Goal: Task Accomplishment & Management: Manage account settings

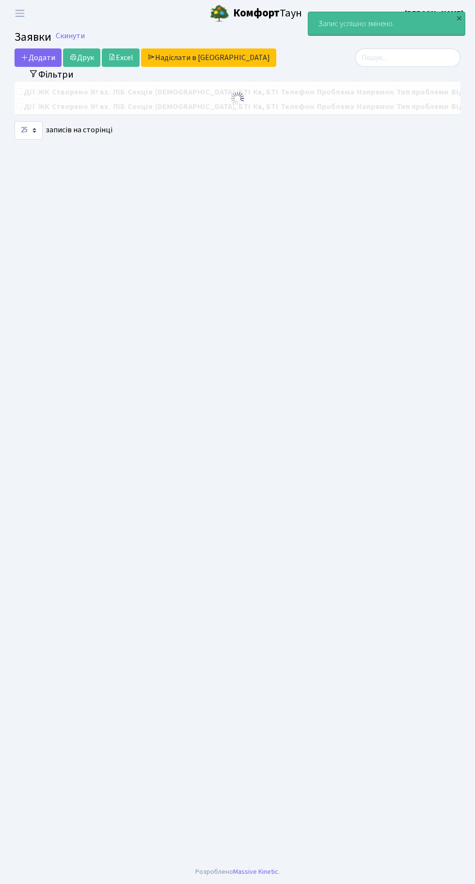
select select "25"
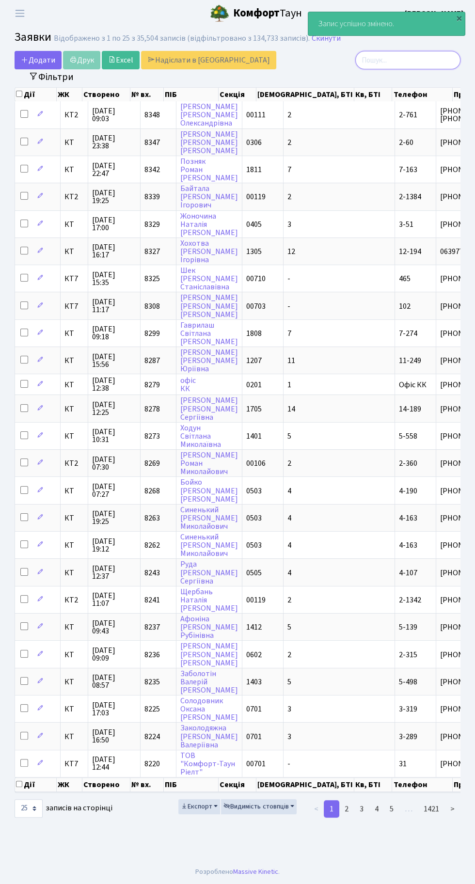
click at [398, 59] on input "search" at bounding box center [407, 60] width 105 height 18
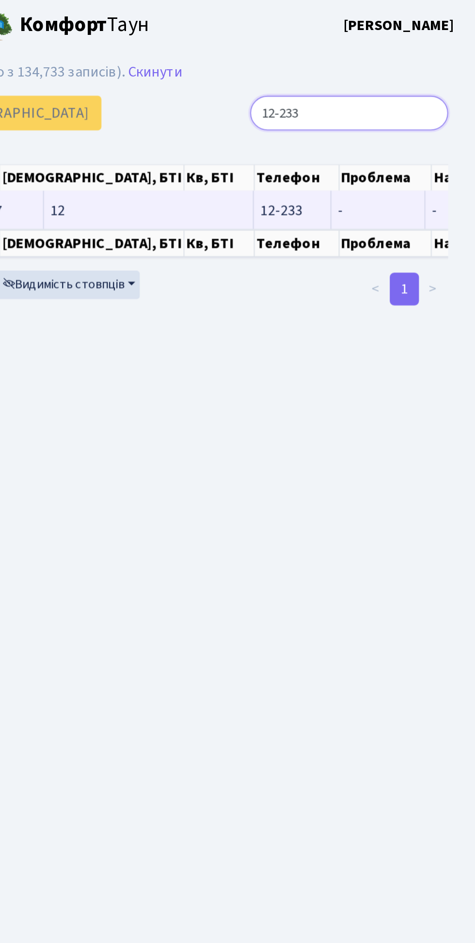
type input "12-233"
click at [402, 113] on span "-" at bounding box center [423, 112] width 42 height 8
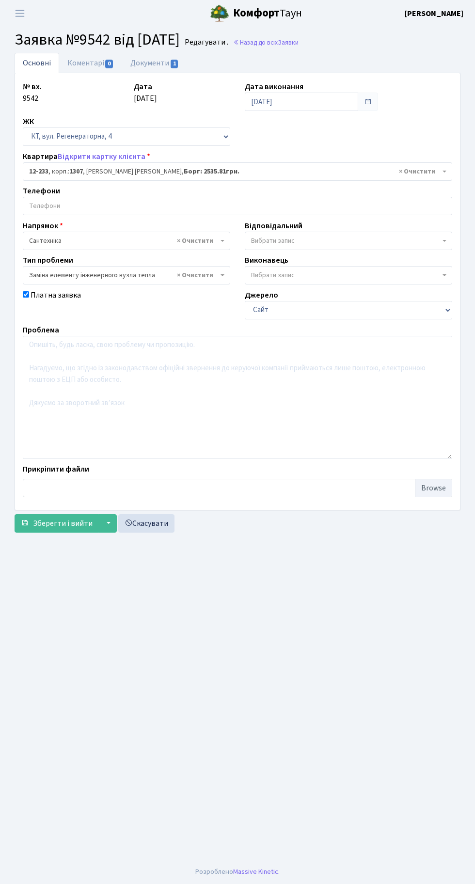
select select "7340"
select select "31"
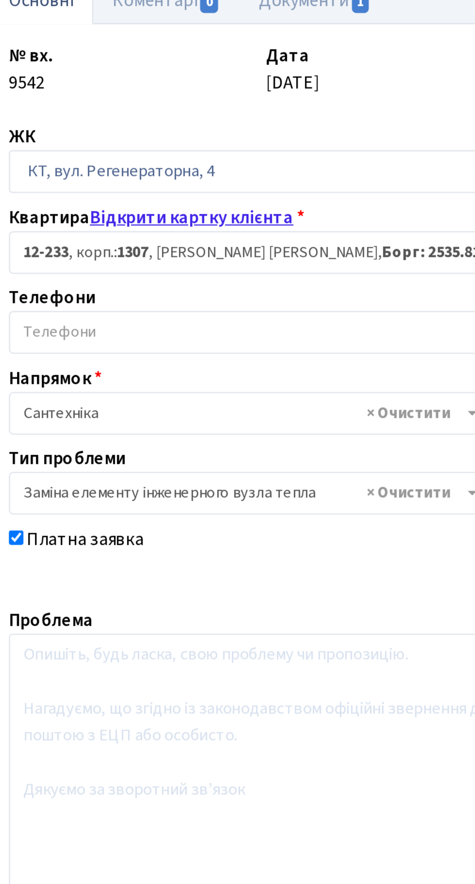
click at [110, 156] on link "Відкрити картку клієнта" at bounding box center [102, 156] width 88 height 11
click at [107, 154] on link "Відкрити картку клієнта" at bounding box center [102, 156] width 88 height 11
click at [78, 154] on link "Відкрити картку клієнта" at bounding box center [102, 156] width 88 height 11
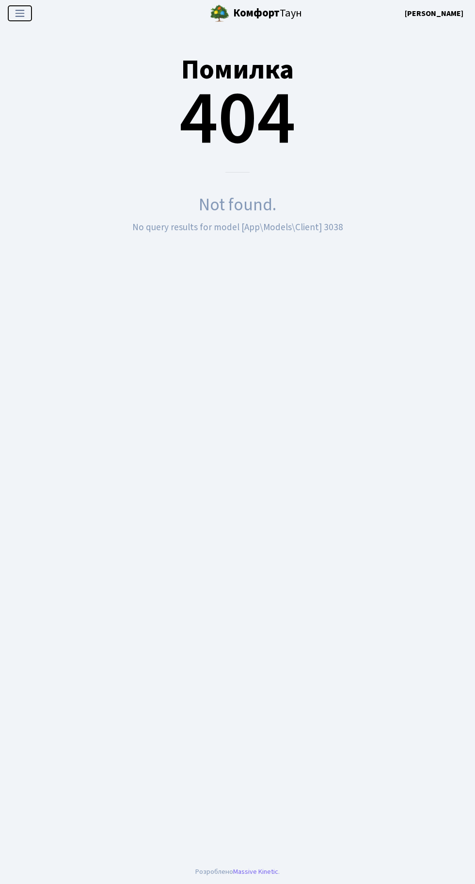
click at [30, 16] on button "Переключити навігацію" at bounding box center [20, 13] width 24 height 16
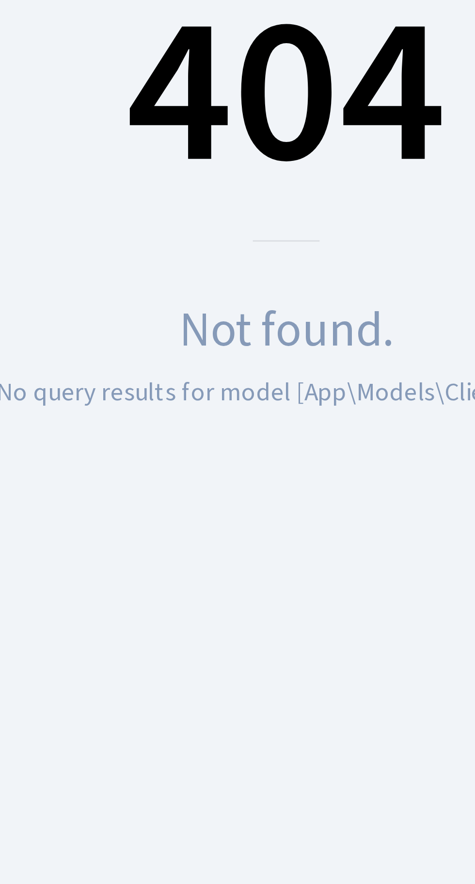
scroll to position [4, 0]
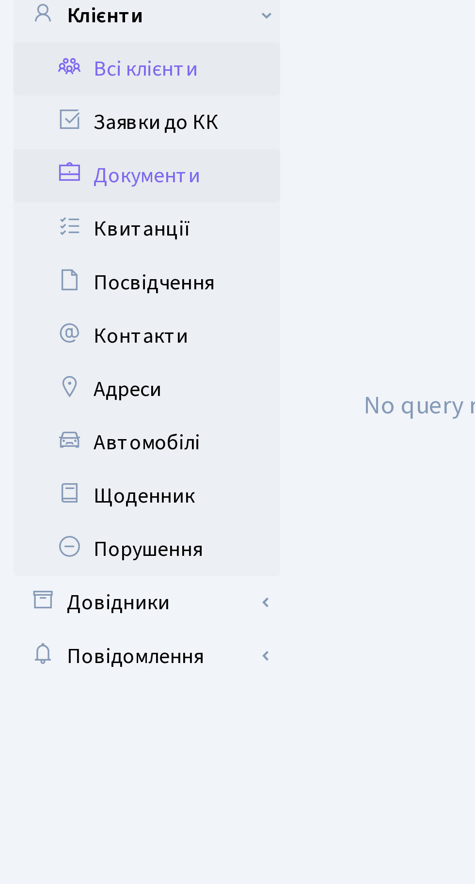
click at [62, 141] on link "Документи" at bounding box center [53, 143] width 97 height 19
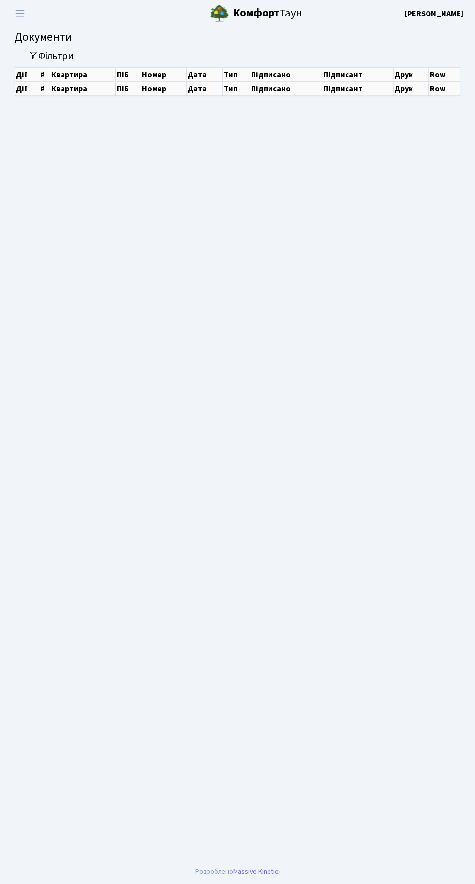
select select "25"
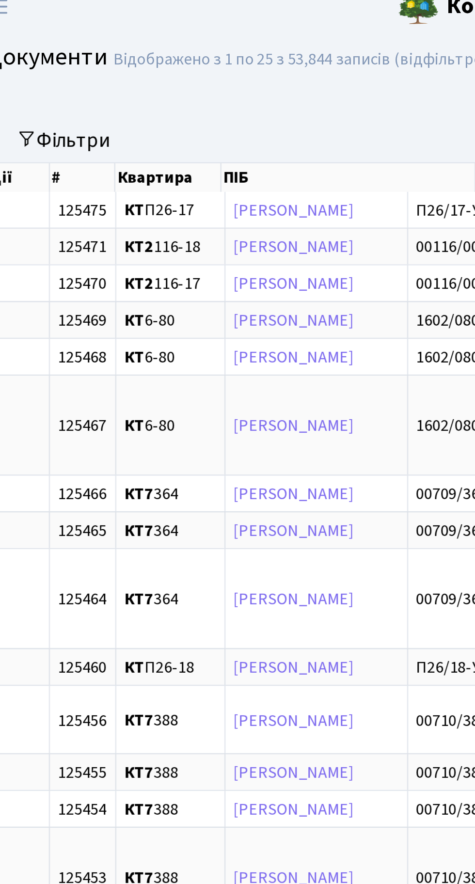
scroll to position [1, 0]
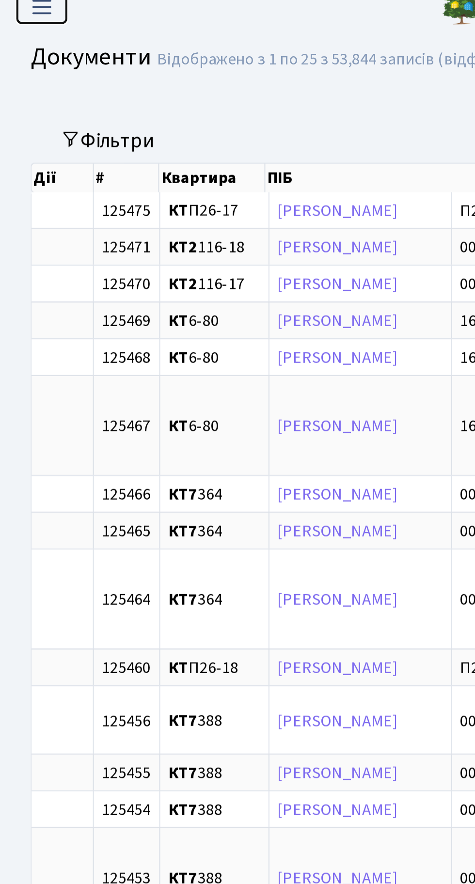
click at [27, 17] on span "Переключити навігацію" at bounding box center [20, 13] width 15 height 11
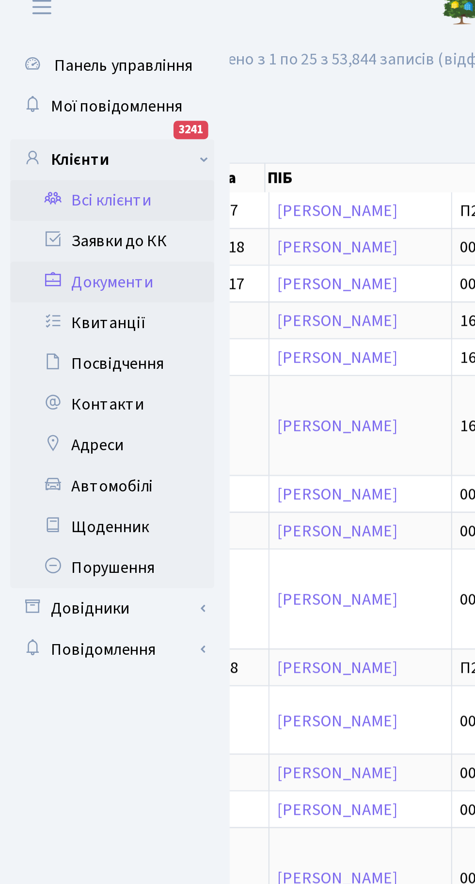
click at [57, 105] on link "Всі клієнти" at bounding box center [53, 104] width 97 height 19
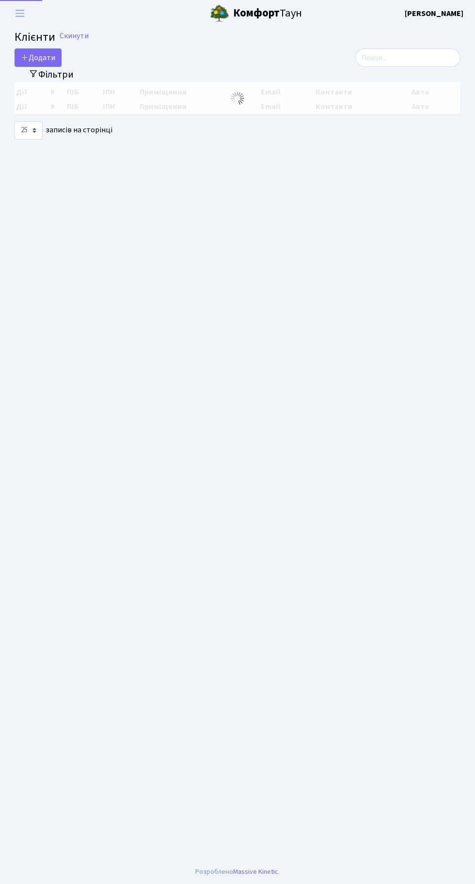
select select "25"
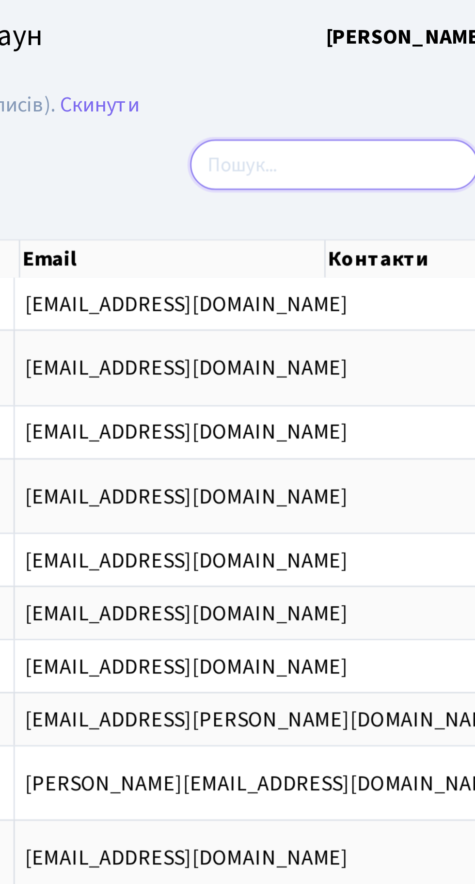
click at [389, 61] on input "search" at bounding box center [407, 60] width 105 height 18
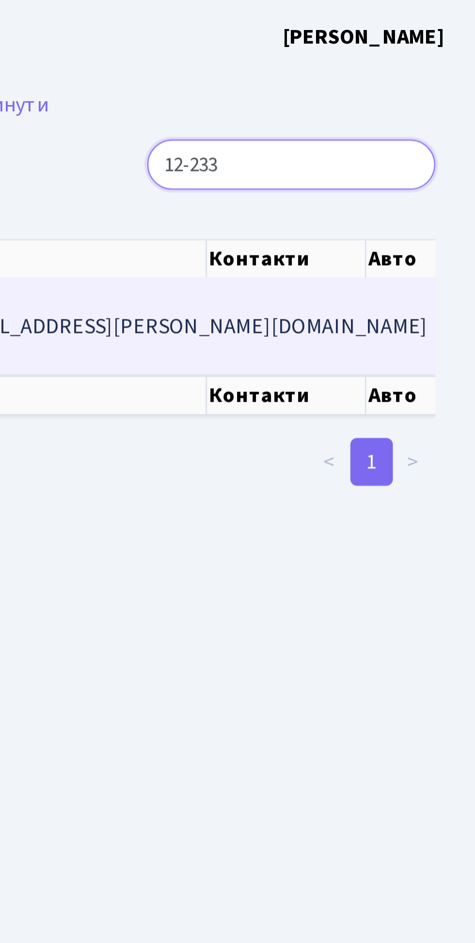
type input "12-233"
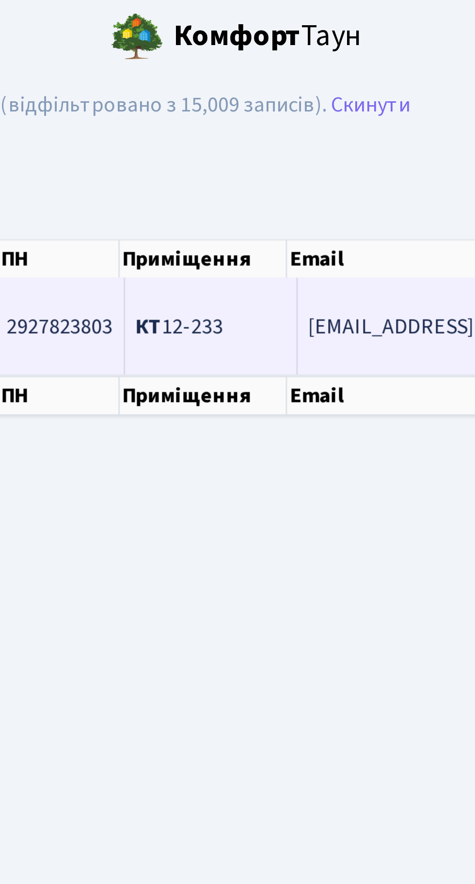
click at [294, 110] on td "[EMAIL_ADDRESS][PERSON_NAME][DOMAIN_NAME]" at bounding box center [370, 118] width 184 height 35
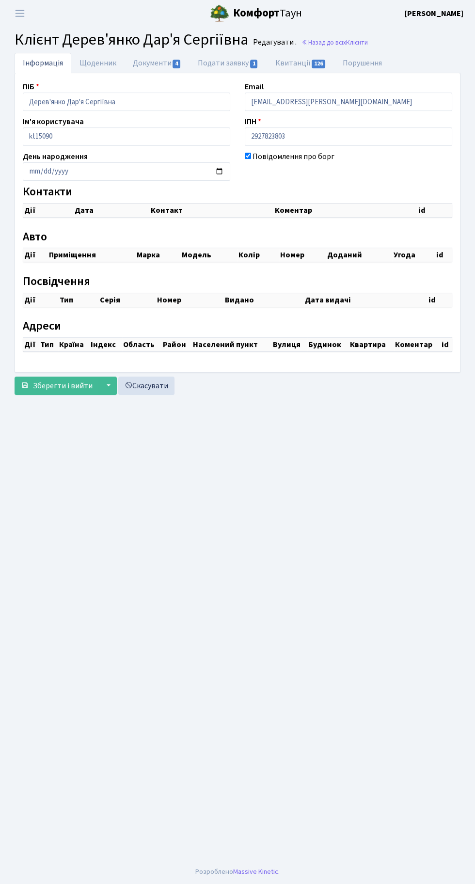
select select "25"
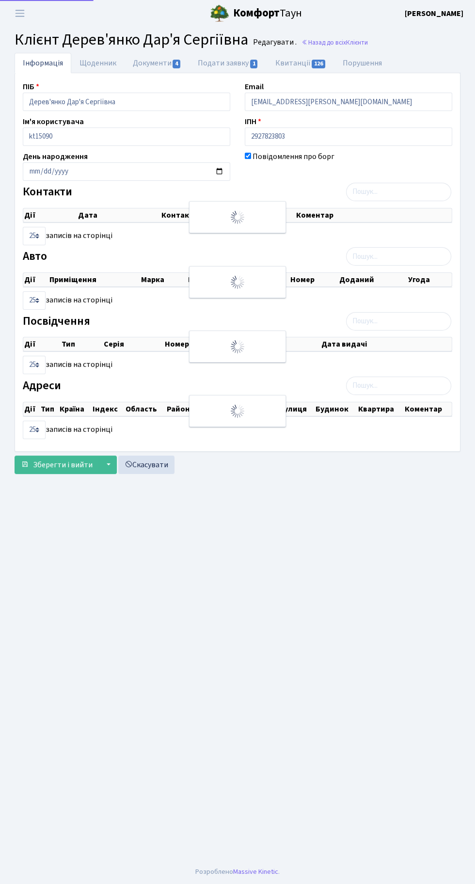
checkbox input "true"
